Goal: Task Accomplishment & Management: Manage account settings

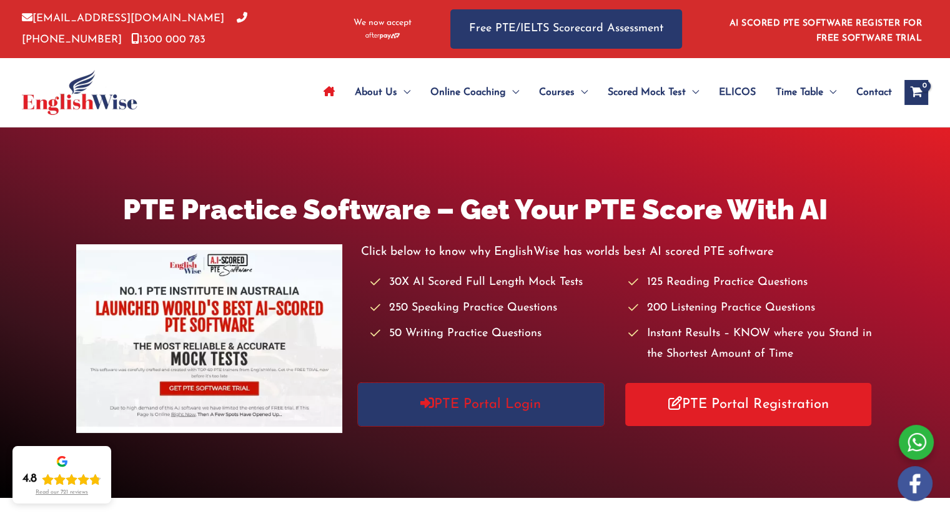
click at [465, 415] on link "PTE Portal Login" at bounding box center [481, 404] width 246 height 43
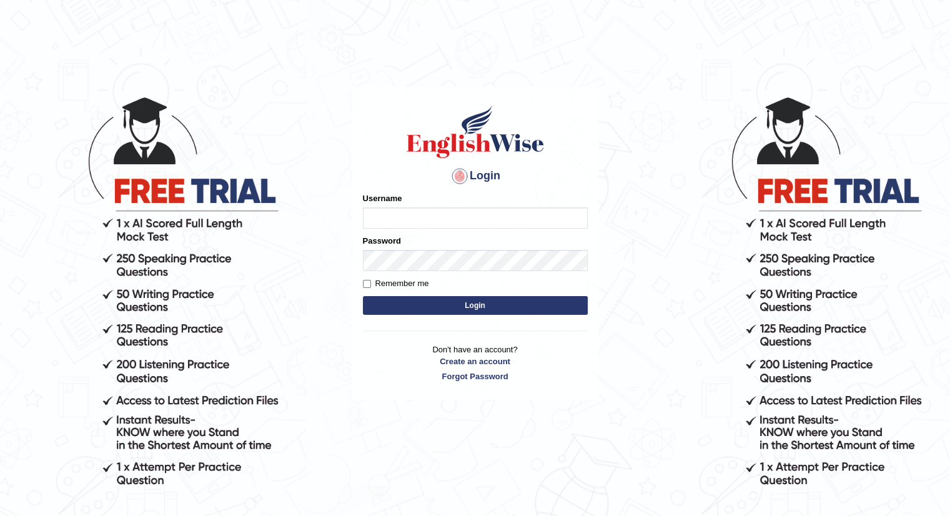
click at [496, 209] on input "Username" at bounding box center [475, 217] width 225 height 21
type input "Betul"
click at [363, 296] on button "Login" at bounding box center [475, 305] width 225 height 19
